Goal: Transaction & Acquisition: Purchase product/service

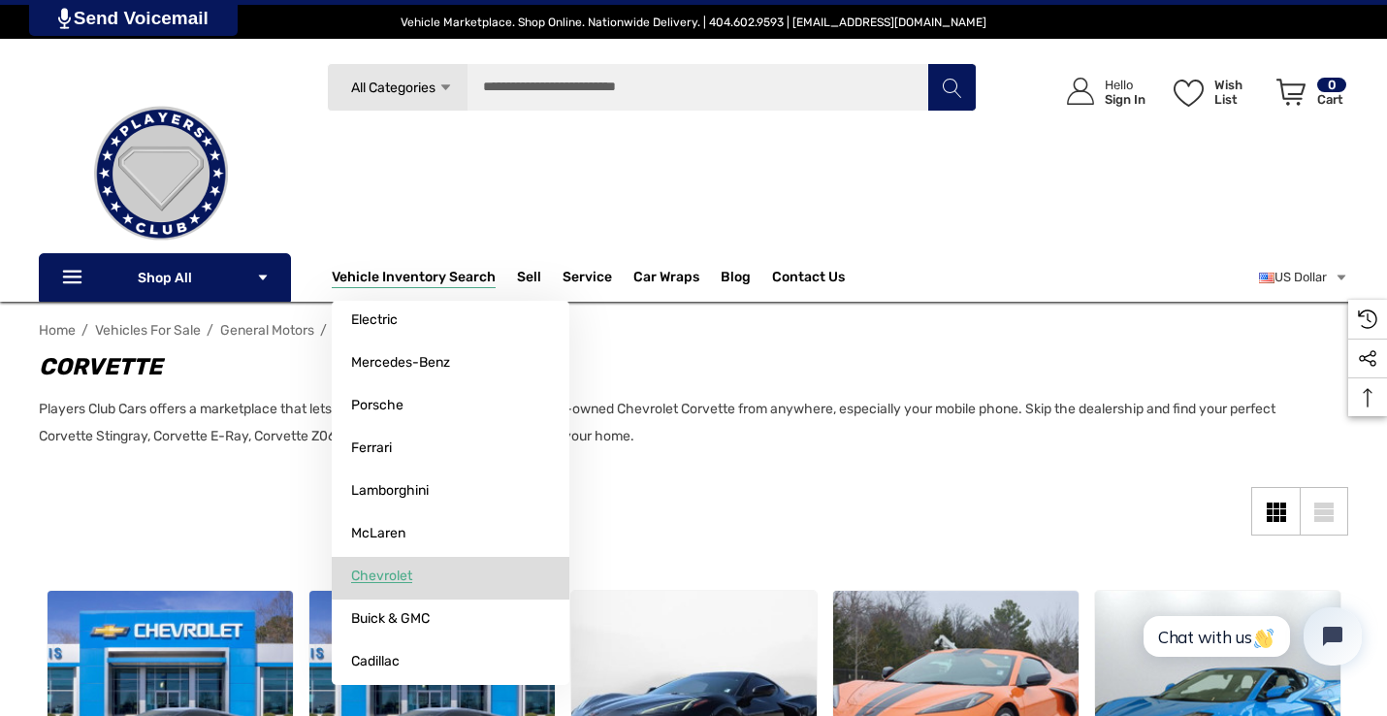
click at [416, 579] on link "Chevrolet" at bounding box center [451, 576] width 238 height 39
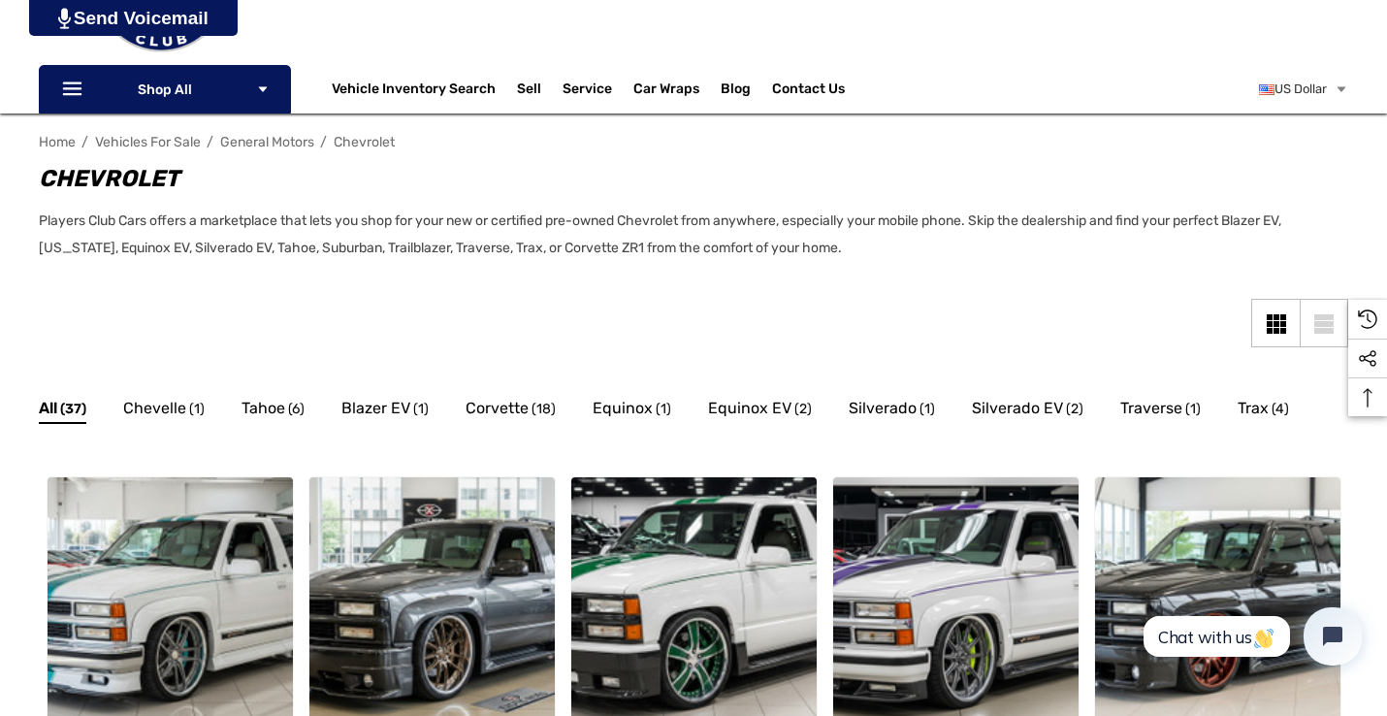
scroll to position [233, 0]
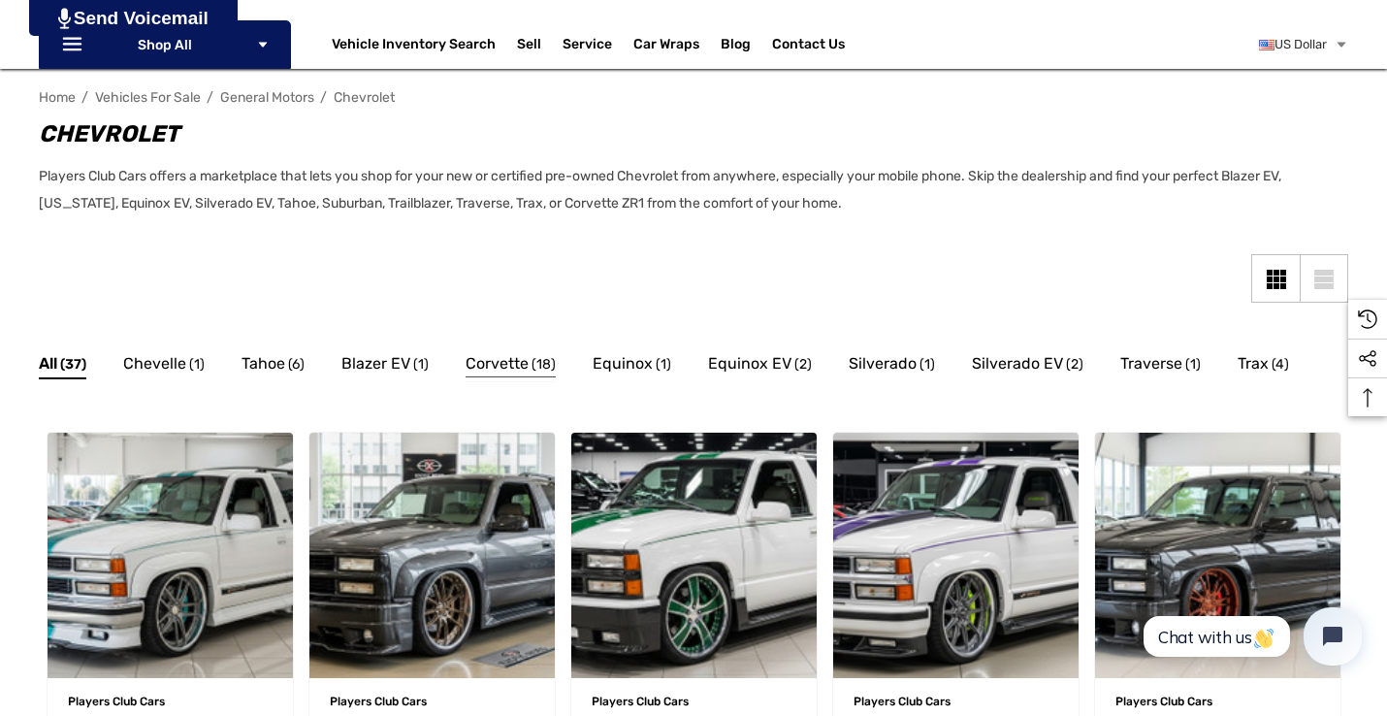
click at [494, 360] on span "Corvette" at bounding box center [497, 363] width 63 height 25
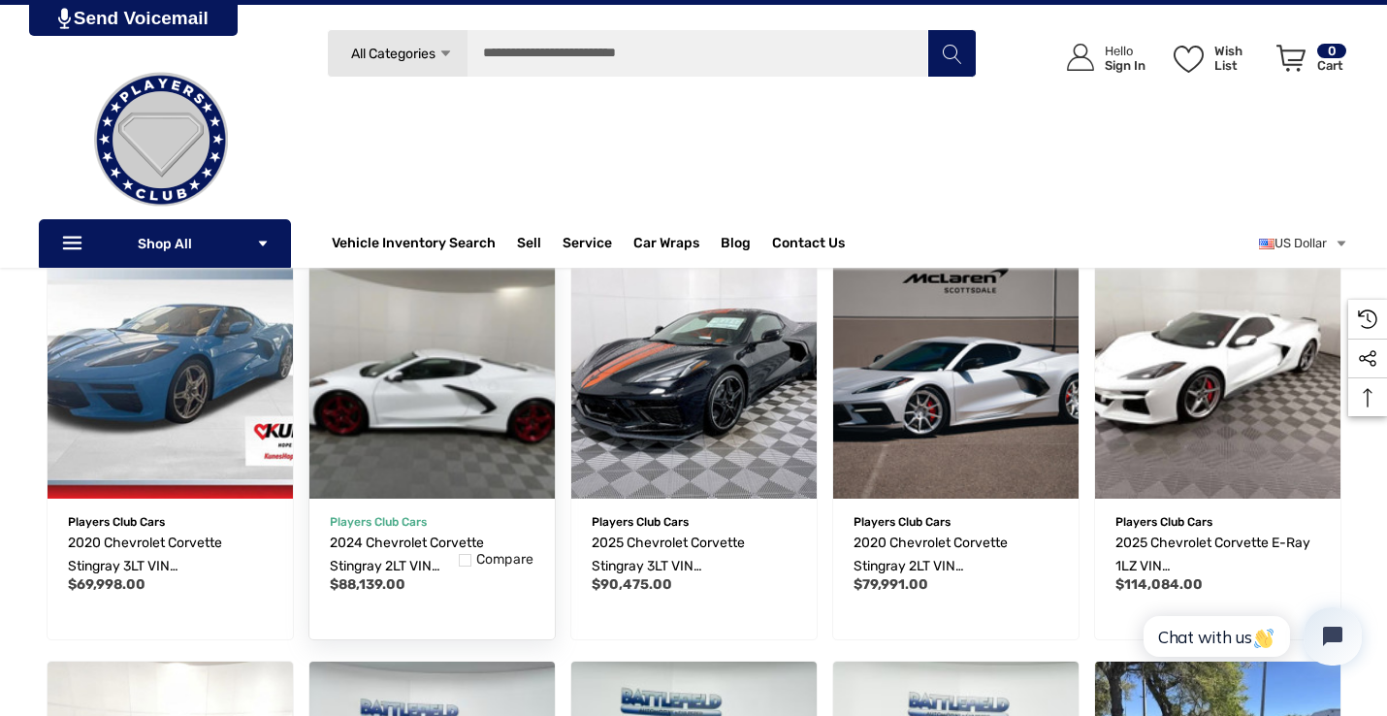
scroll to position [737, 0]
